Goal: Check status: Check status

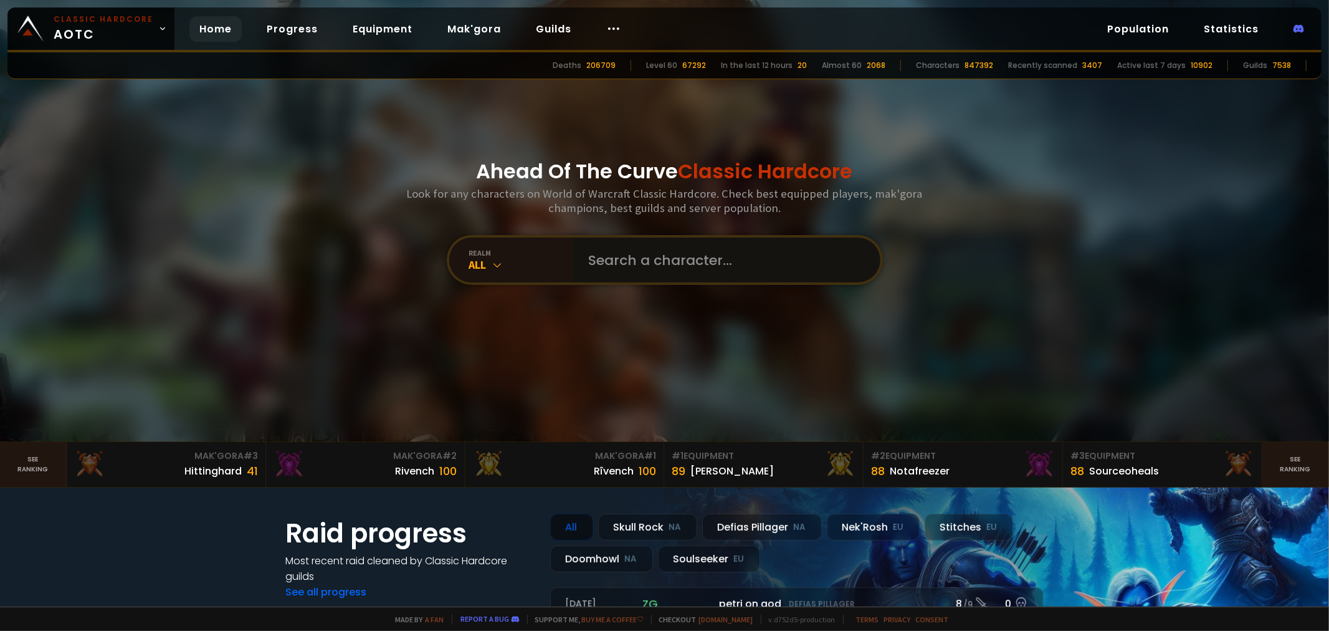
click at [660, 247] on input "text" at bounding box center [723, 259] width 284 height 45
type input "drezdog"
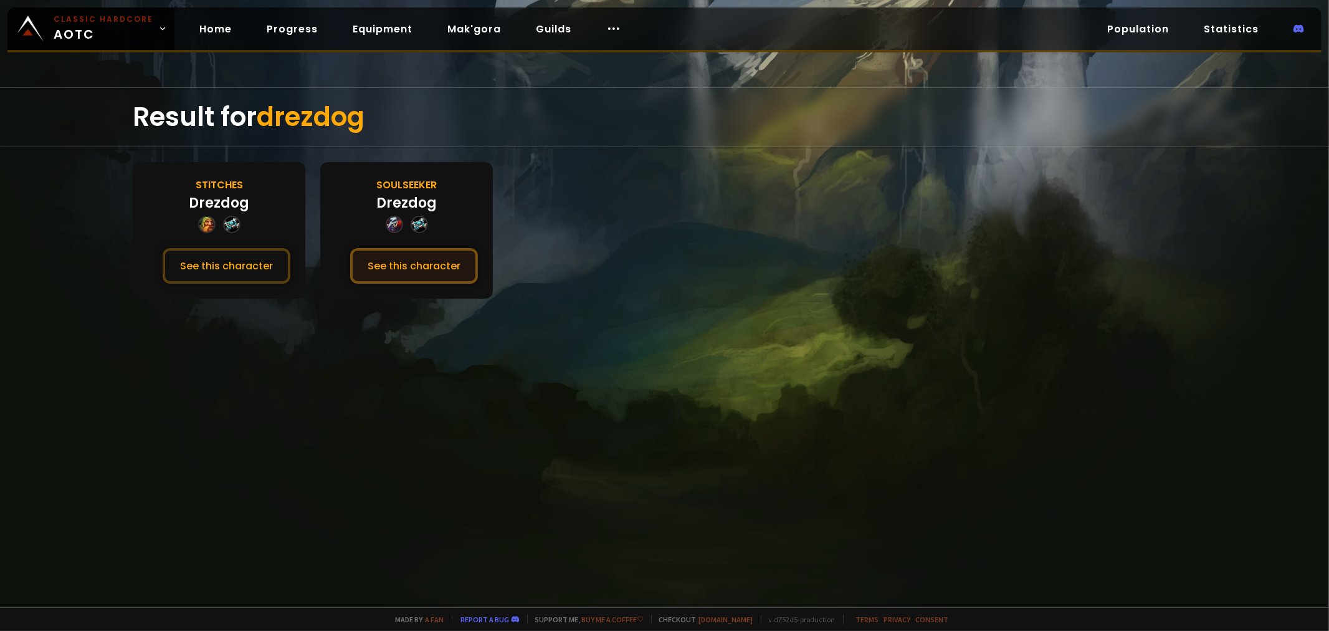
click at [478, 274] on button "See this character" at bounding box center [414, 266] width 128 height 36
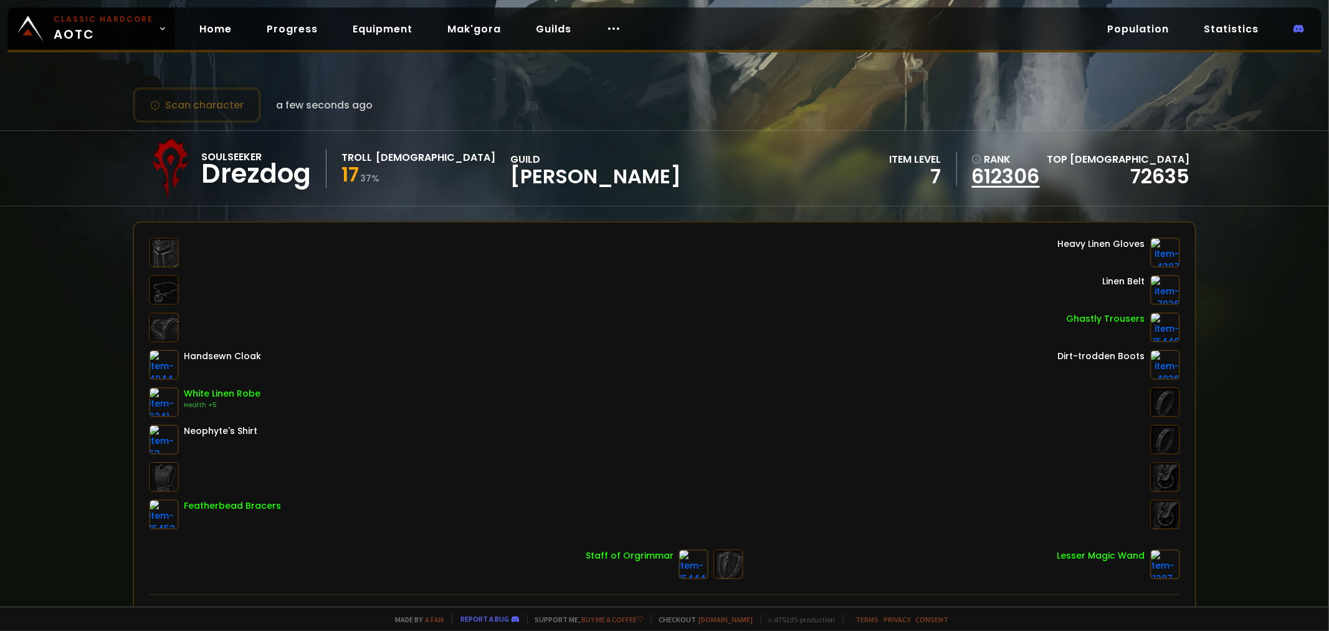
click at [1040, 177] on link "612306" at bounding box center [1006, 176] width 68 height 19
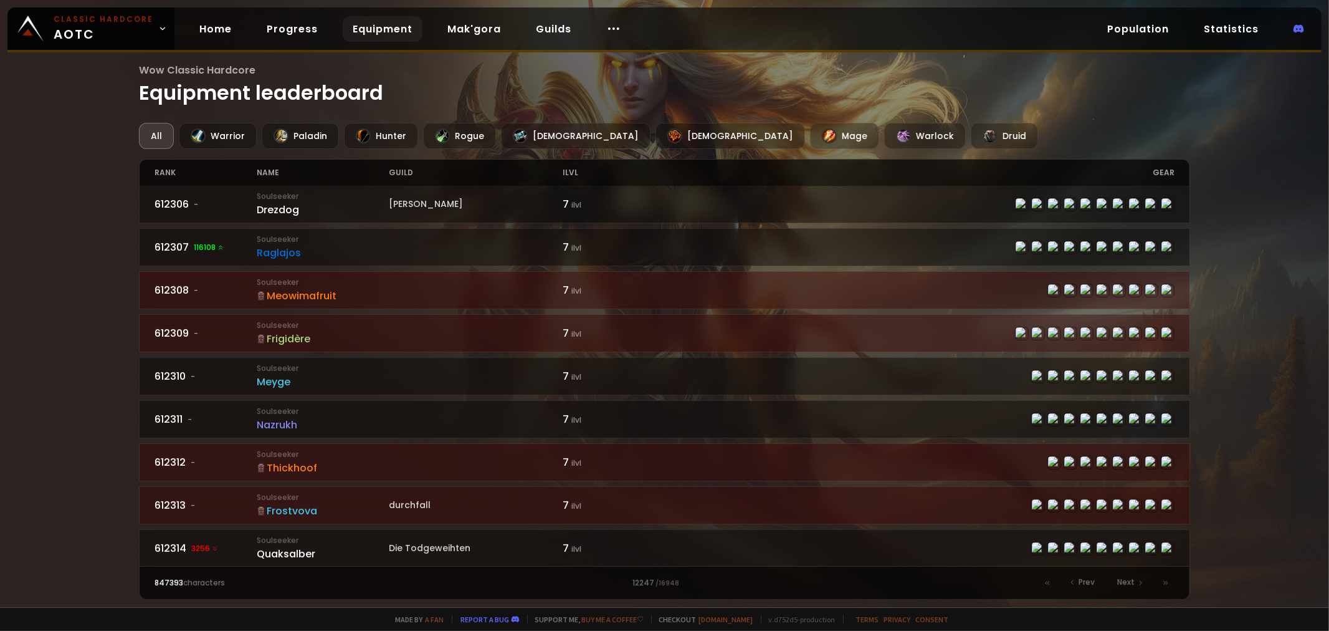
scroll to position [234, 0]
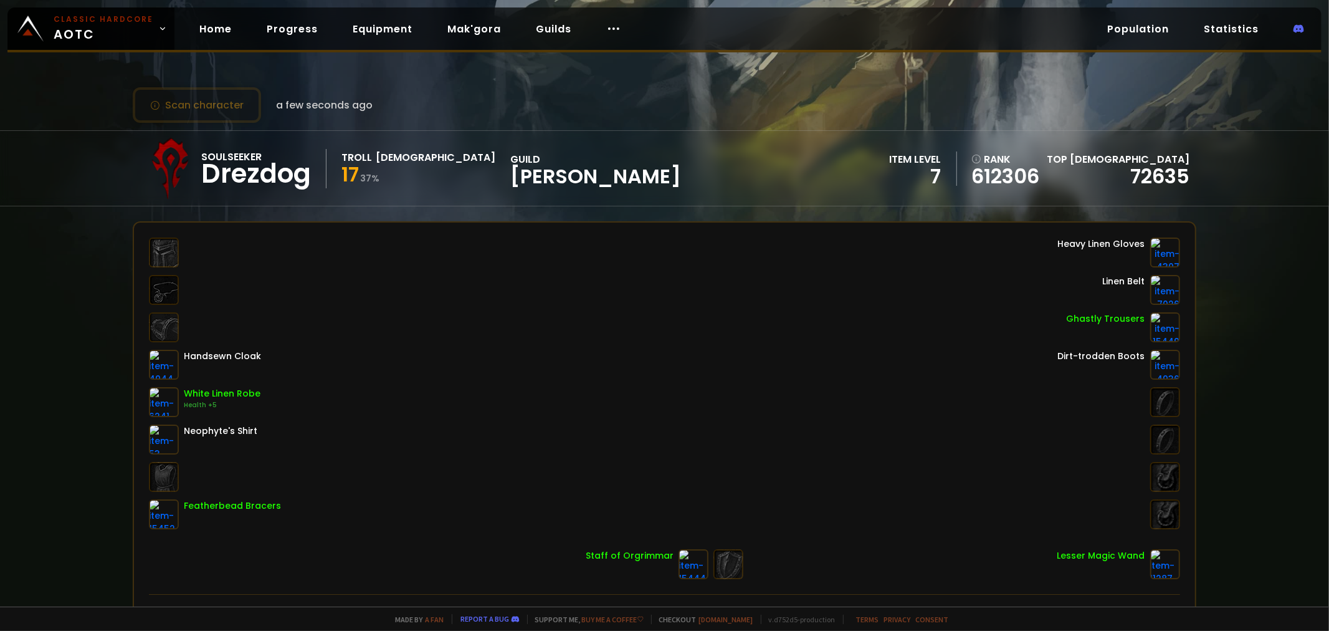
click at [102, 117] on div "Scan character a few seconds ago Soulseeker Drezdog Troll Priest 17 37 % guild …" at bounding box center [664, 303] width 1329 height 606
